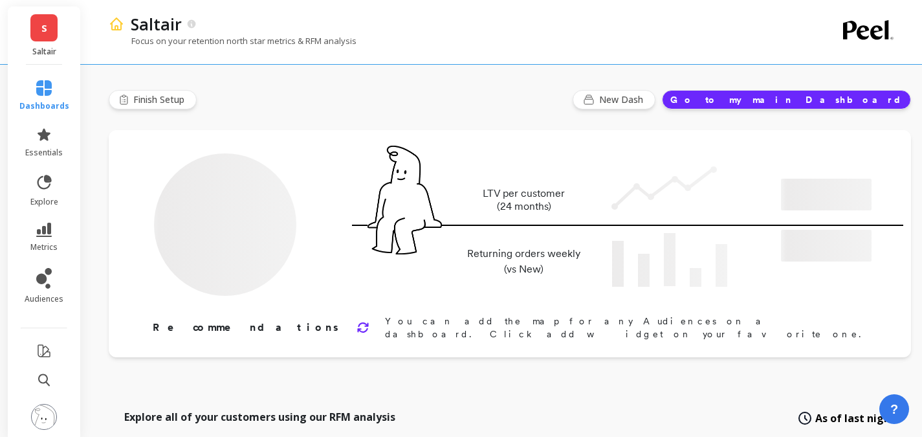
type input "Champions"
type input "37245"
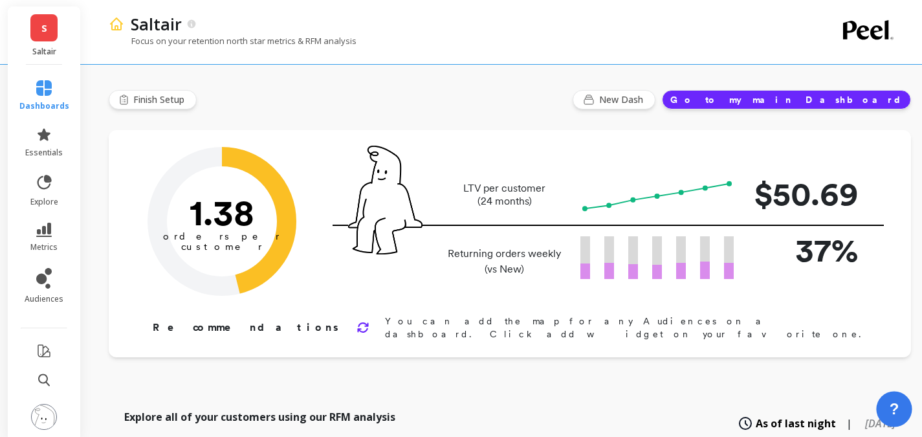
click at [899, 409] on button "?" at bounding box center [894, 409] width 36 height 36
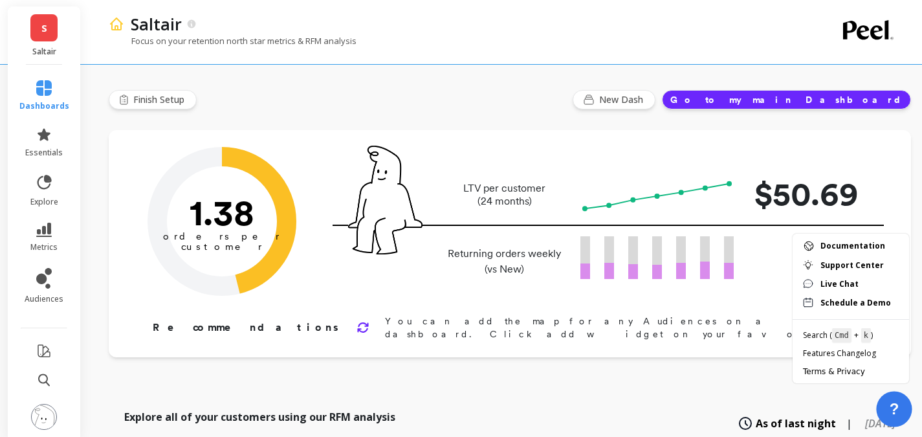
click at [899, 409] on button "?" at bounding box center [894, 409] width 36 height 36
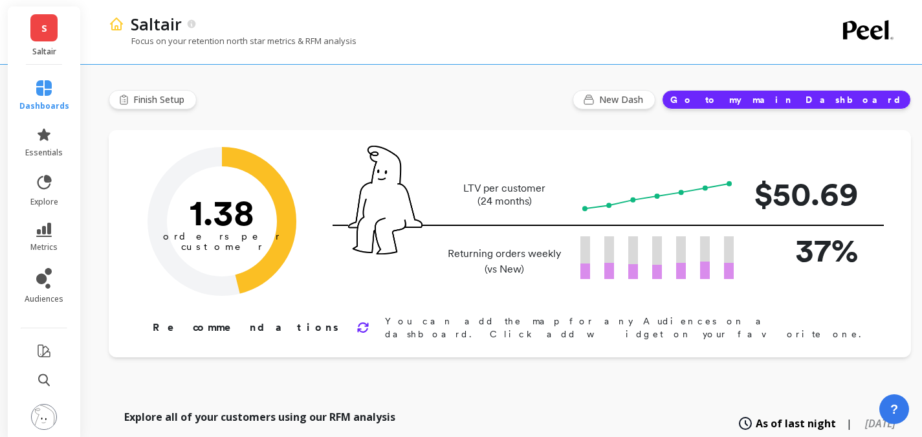
click at [32, 425] on button at bounding box center [44, 418] width 26 height 28
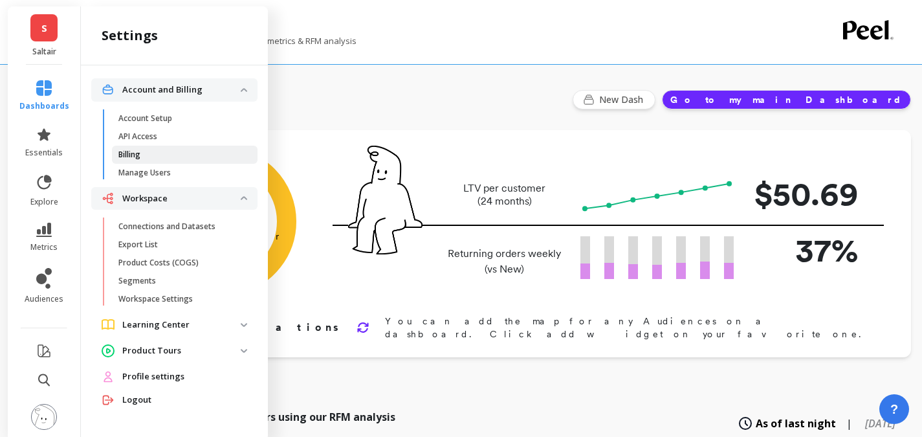
click at [142, 147] on link "Billing" at bounding box center [185, 155] width 146 height 18
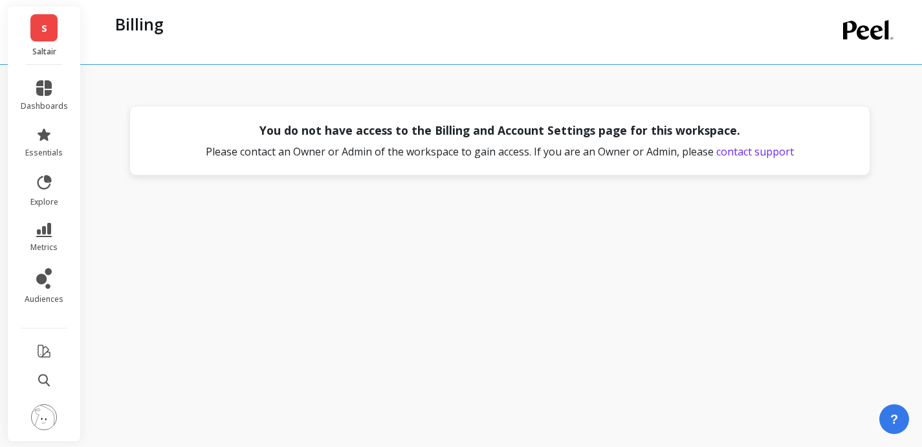
click at [46, 32] on span "S" at bounding box center [44, 28] width 6 height 15
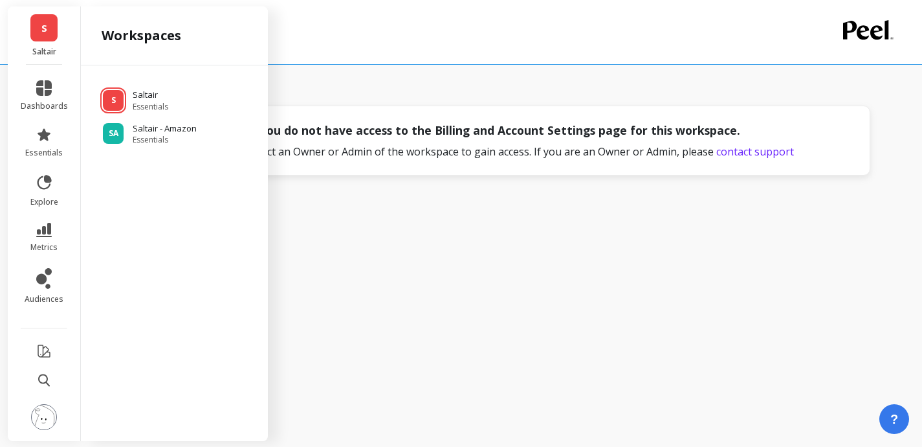
click at [782, 221] on div "You do not have access to the Billing and Account Settings page for this worksp…" at bounding box center [503, 220] width 788 height 421
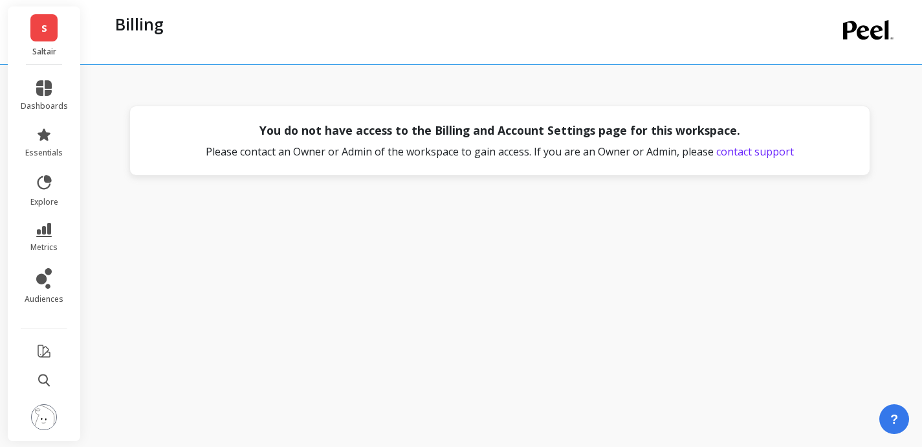
click at [751, 156] on span "contact support" at bounding box center [755, 151] width 78 height 14
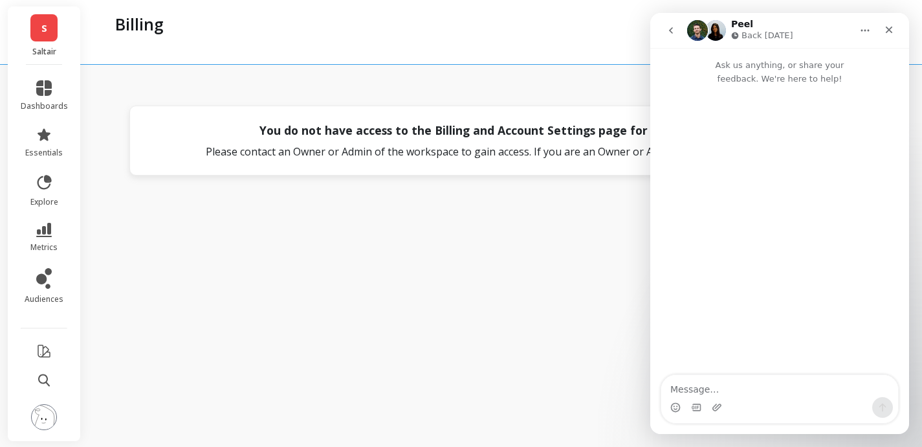
click at [667, 28] on icon "go back" at bounding box center [671, 30] width 10 height 10
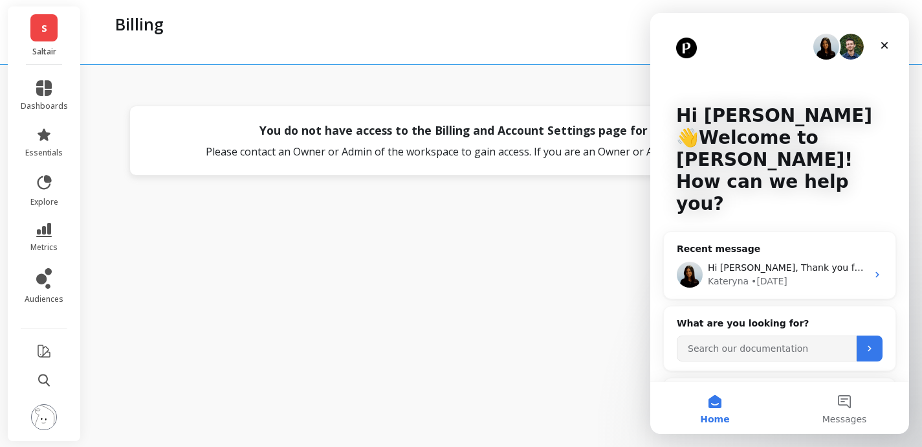
click at [533, 359] on div "You do not have access to the Billing and Account Settings page for this worksp…" at bounding box center [503, 220] width 788 height 421
click at [894, 45] on div "Close" at bounding box center [884, 45] width 23 height 23
